Goal: Task Accomplishment & Management: Manage account settings

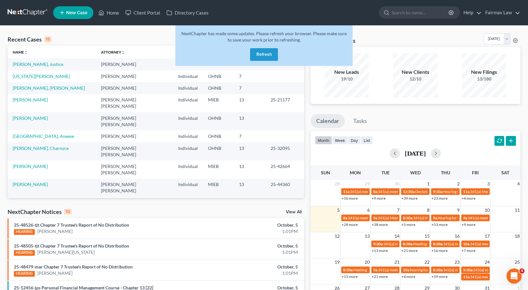
click at [265, 55] on button "Refresh" at bounding box center [264, 54] width 28 height 13
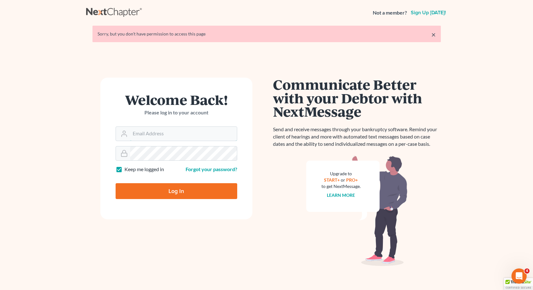
type input "[EMAIL_ADDRESS][DOMAIN_NAME]"
click at [176, 190] on input "Log In" at bounding box center [177, 191] width 122 height 16
type input "Thinking..."
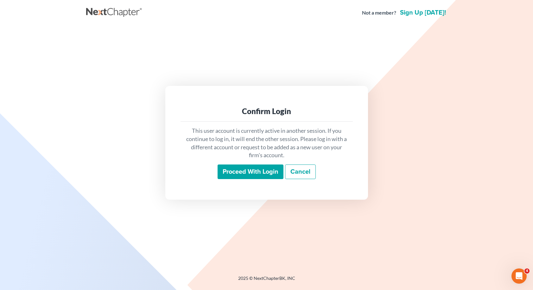
click at [279, 171] on input "Proceed with login" at bounding box center [251, 171] width 66 height 15
